Goal: Information Seeking & Learning: Learn about a topic

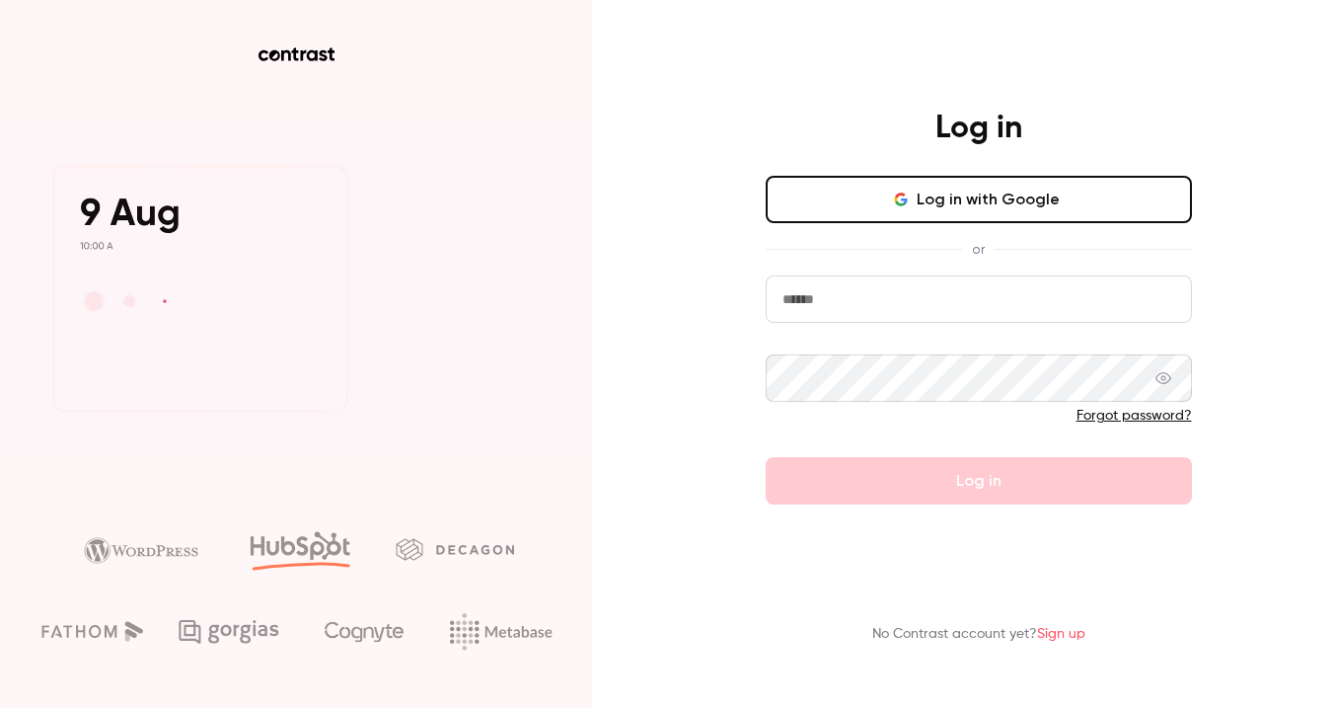
click at [895, 197] on button "Log in with Google" at bounding box center [979, 199] width 426 height 47
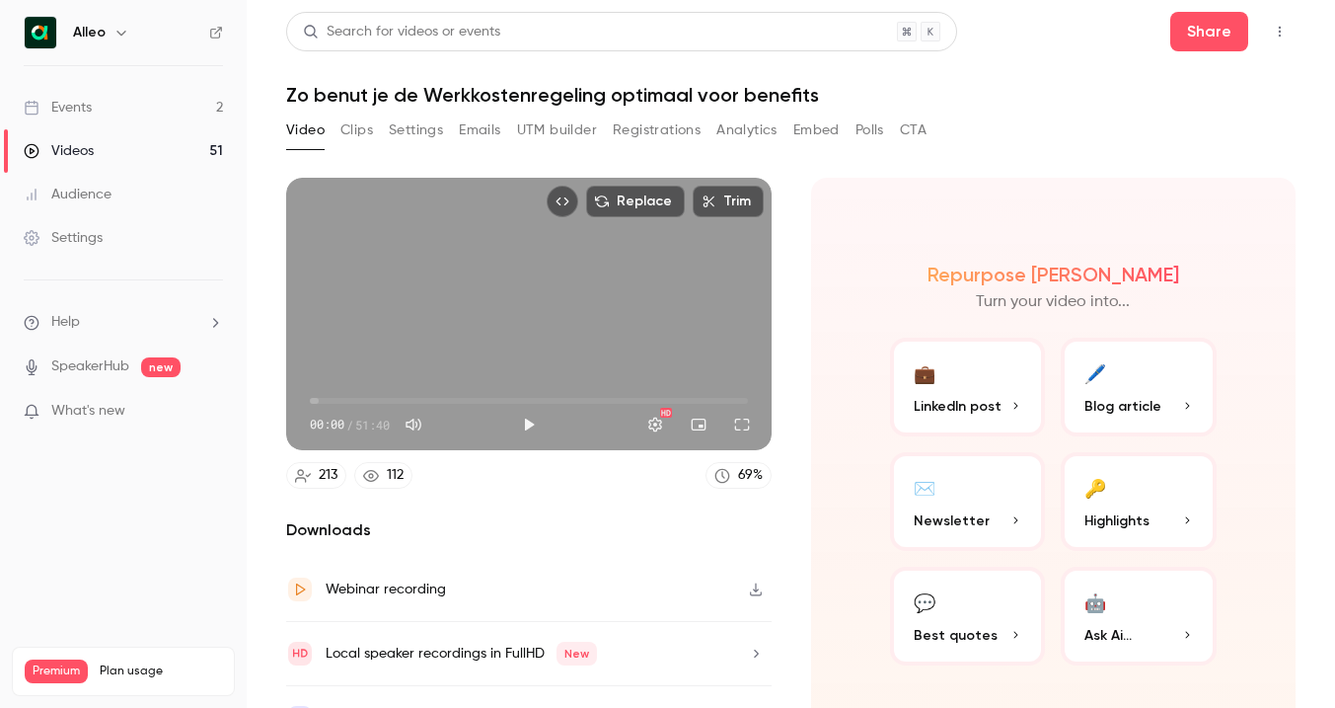
click at [89, 104] on div "Events" at bounding box center [58, 108] width 68 height 20
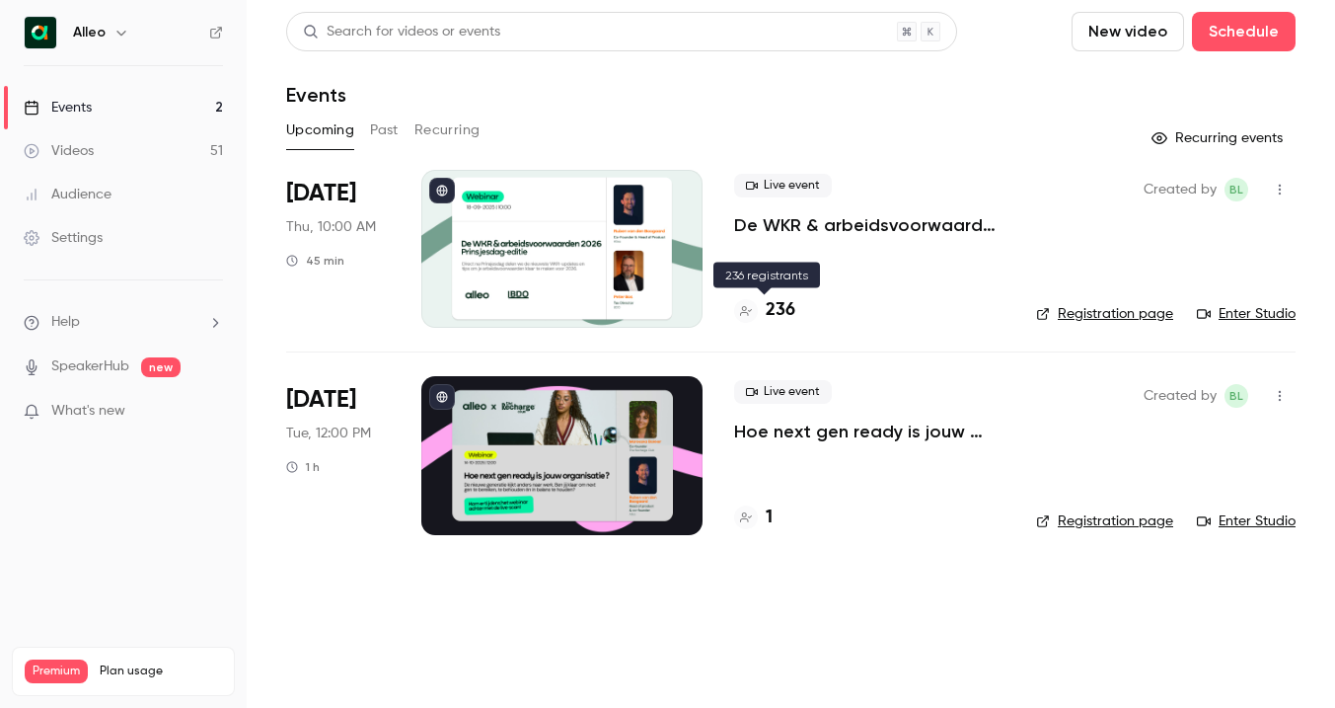
click at [778, 301] on h4 "236" at bounding box center [781, 310] width 30 height 27
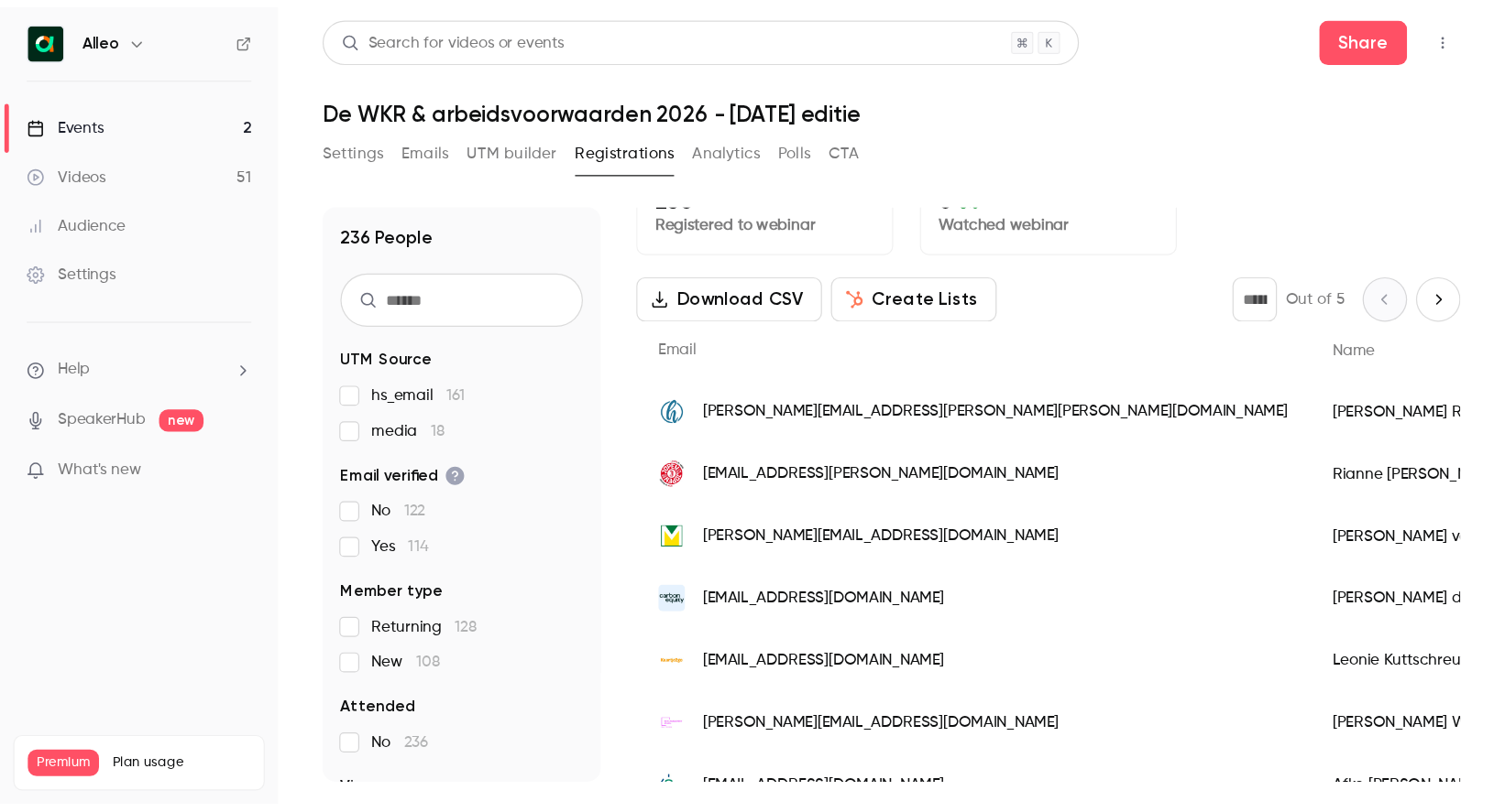
scroll to position [44, 0]
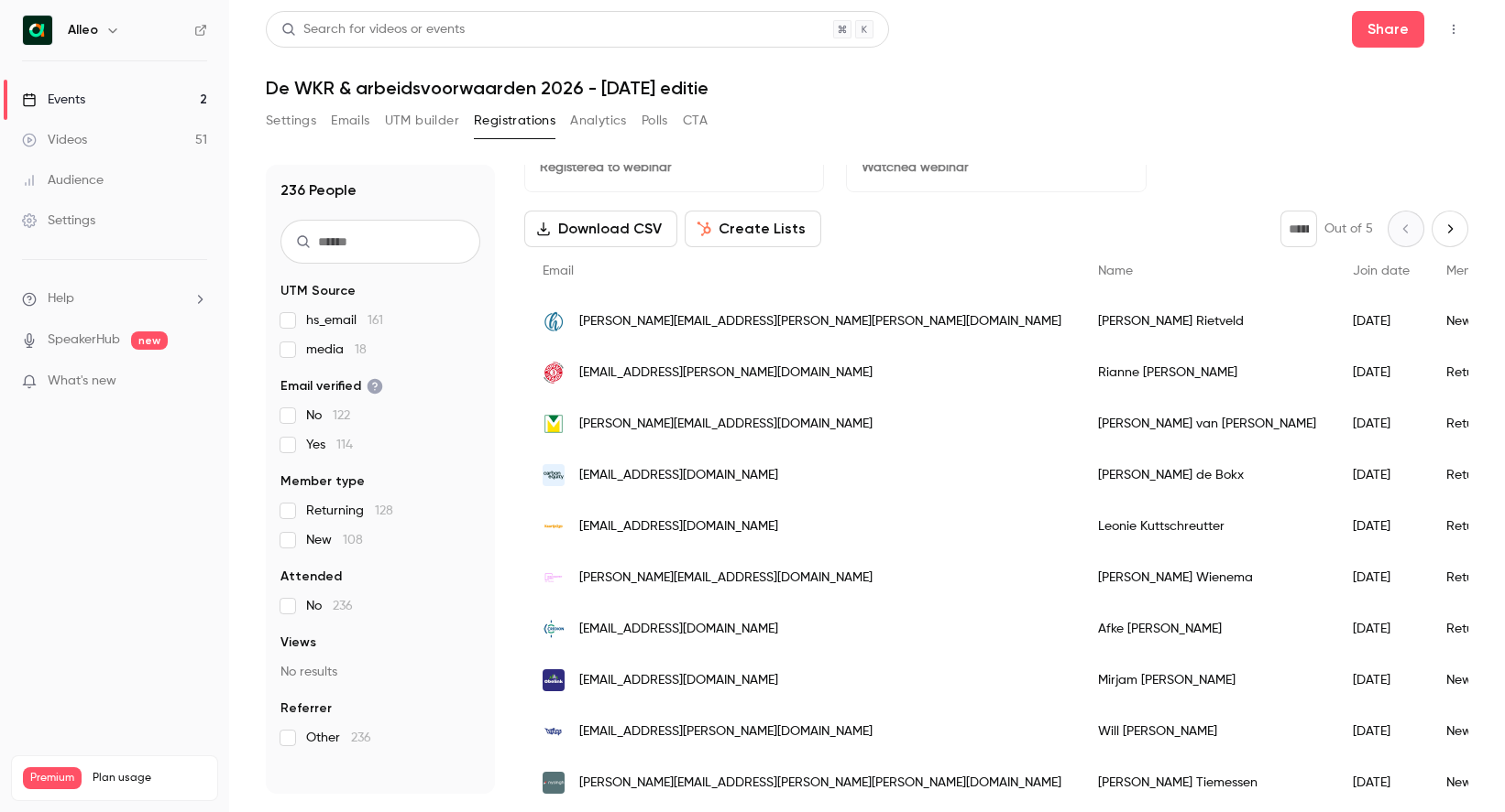
click at [1215, 94] on h1 "De WKR & arbeidsvoorwaarden 2026 - [DATE] editie" at bounding box center [866, 88] width 1202 height 22
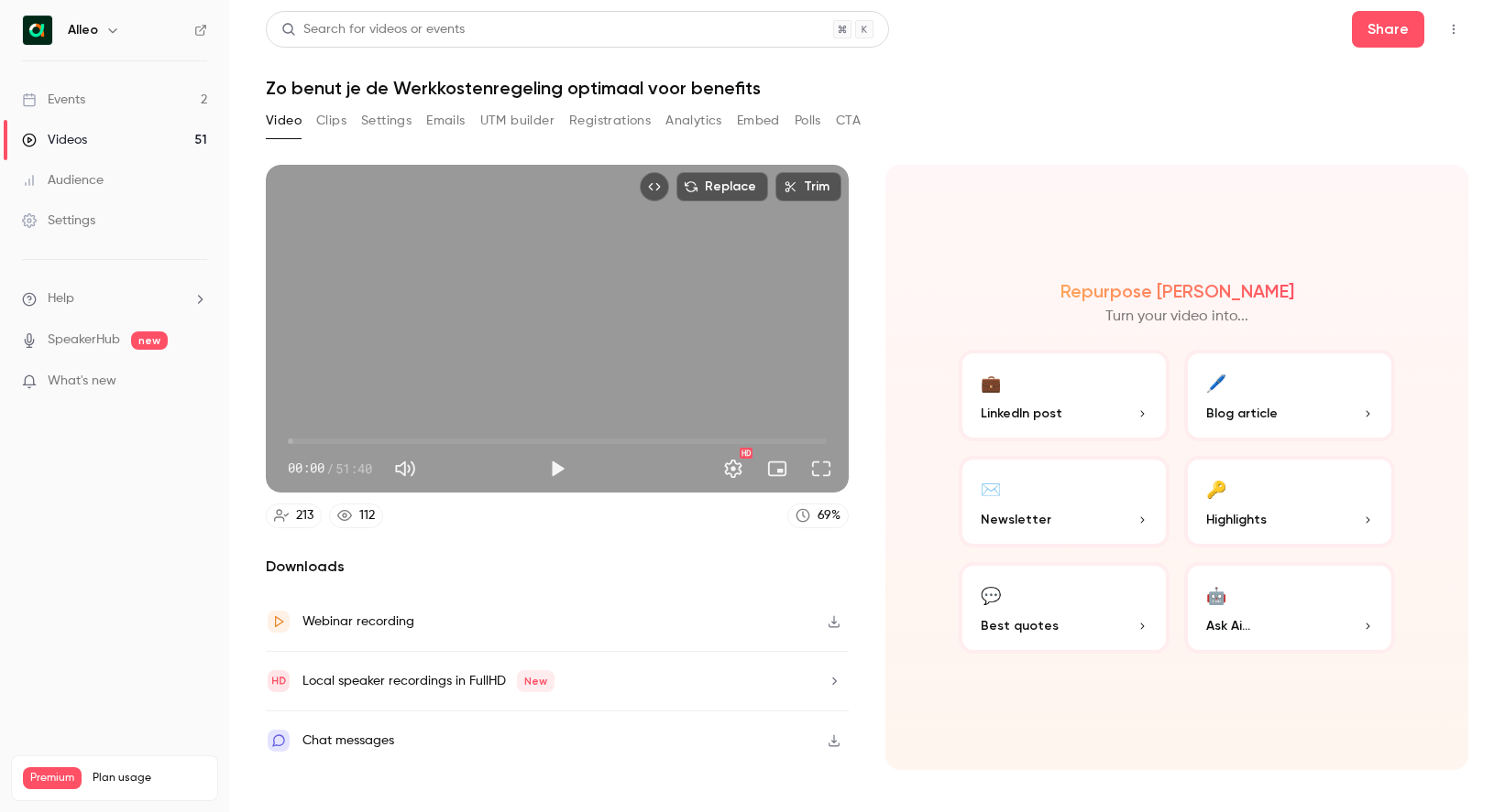
click at [104, 100] on link "Events 2" at bounding box center [114, 99] width 229 height 40
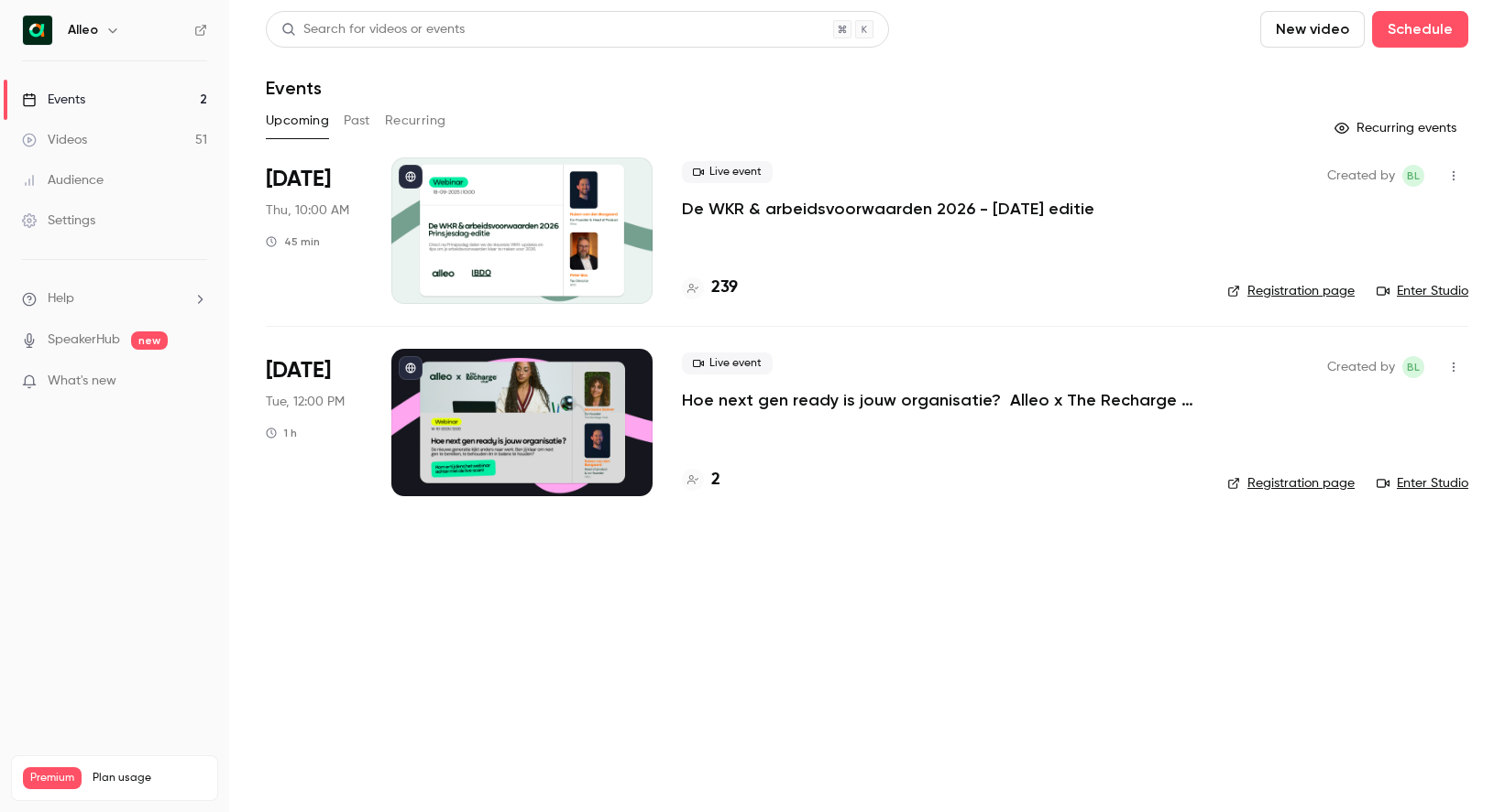
click at [707, 286] on div "239" at bounding box center [709, 288] width 56 height 25
